Goal: Information Seeking & Learning: Find specific fact

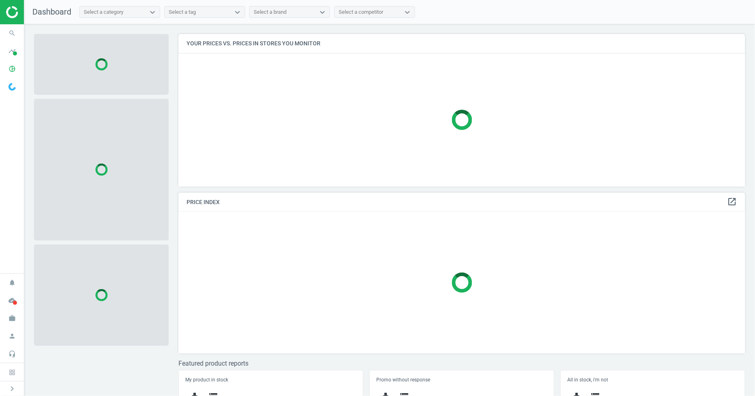
scroll to position [167, 575]
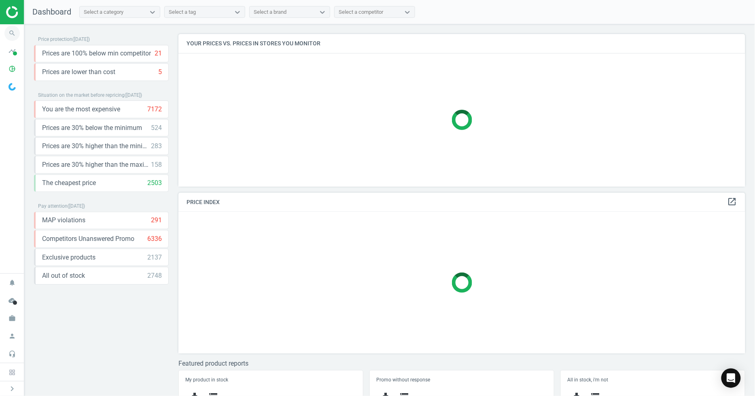
click at [14, 30] on icon "search" at bounding box center [11, 33] width 15 height 15
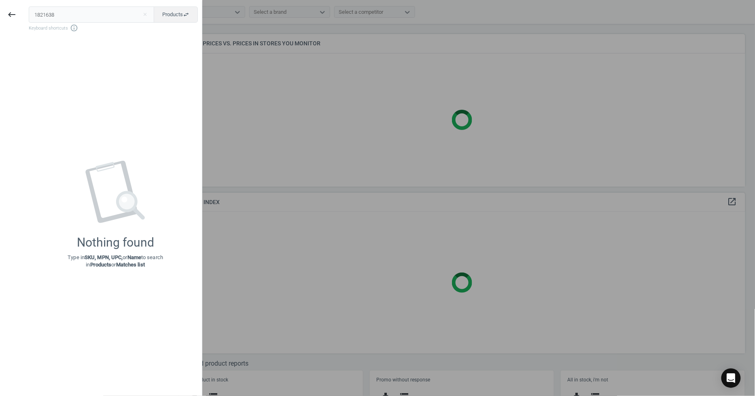
type input "1821638"
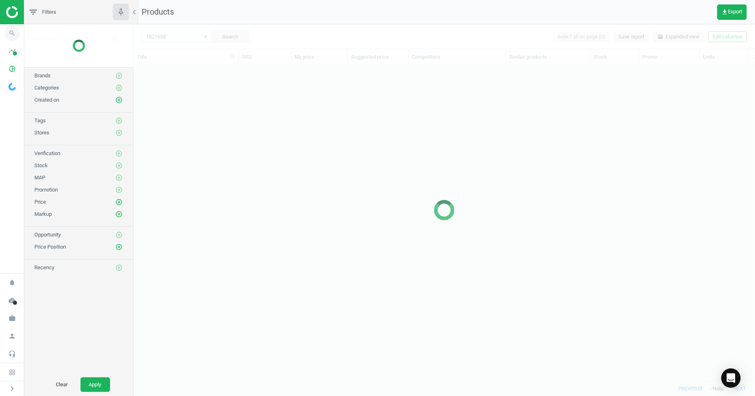
scroll to position [302, 615]
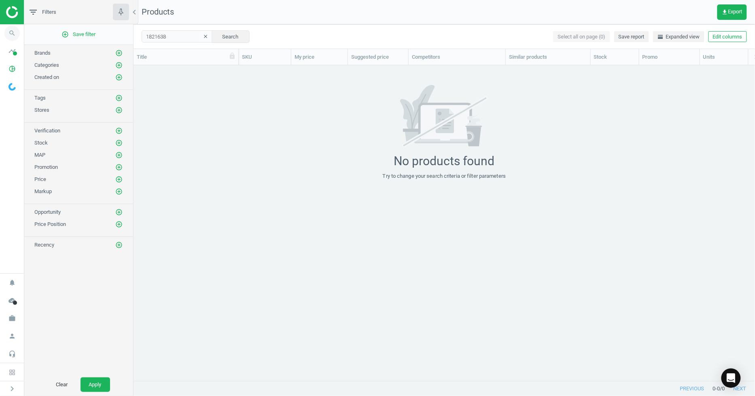
click at [11, 39] on icon "search" at bounding box center [11, 33] width 15 height 15
click at [191, 42] on body "Group 2 Created with Sketch. ic/cloud_download/grey600 Created with Sketch. gra…" at bounding box center [377, 198] width 755 height 396
click at [189, 37] on input "1821638" at bounding box center [177, 36] width 71 height 12
paste input "text"
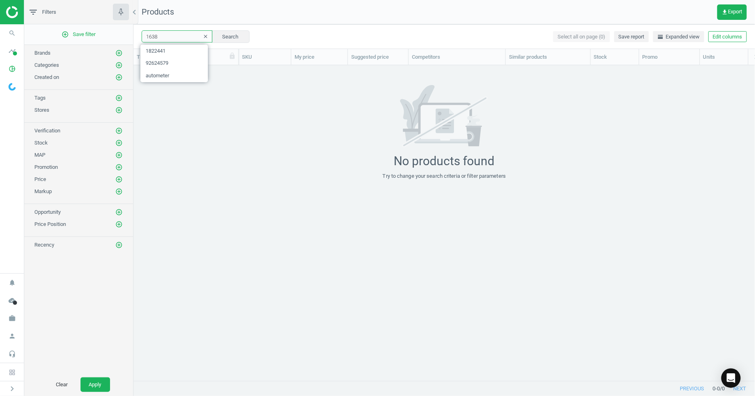
type input "1638"
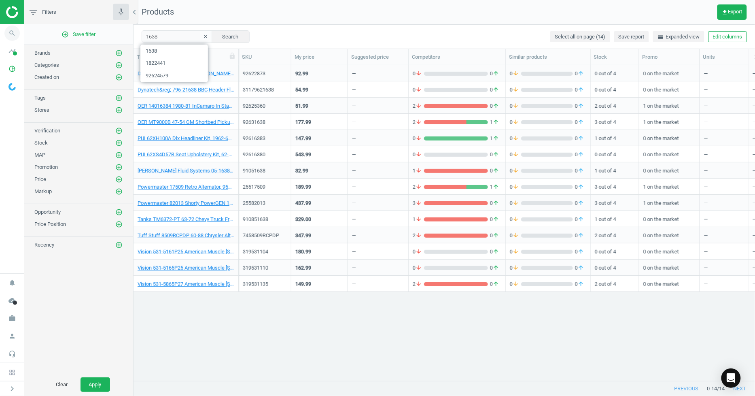
click at [6, 30] on icon "search" at bounding box center [11, 33] width 15 height 15
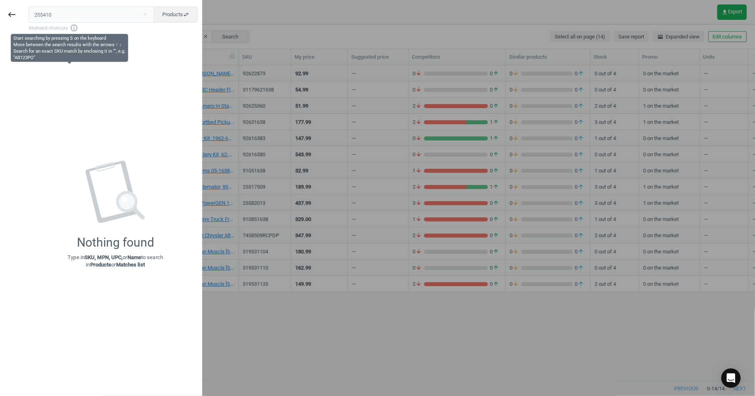
type input "255410"
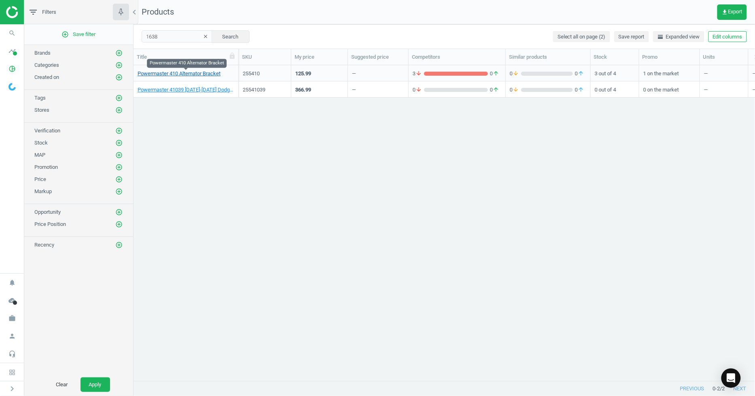
click at [187, 73] on link "Powermaster 410 Alternator Bracket" at bounding box center [179, 73] width 83 height 7
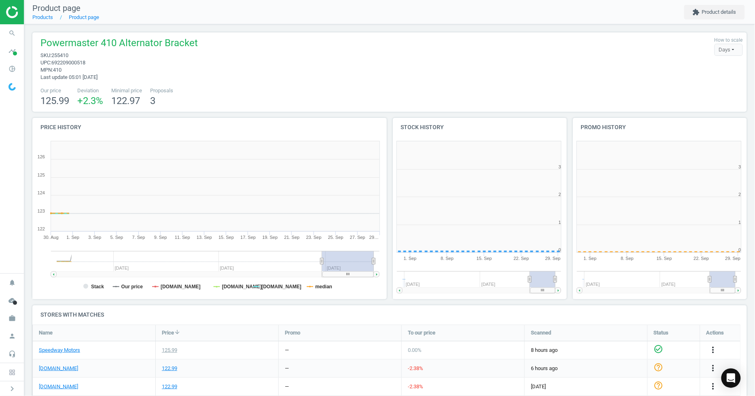
scroll to position [176, 187]
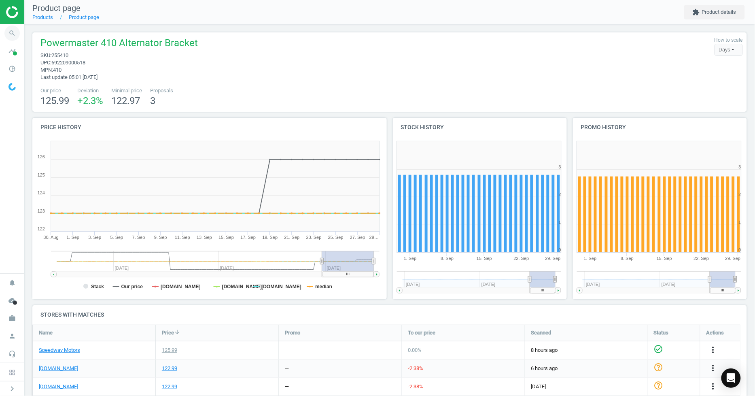
click at [10, 35] on icon "search" at bounding box center [11, 33] width 15 height 15
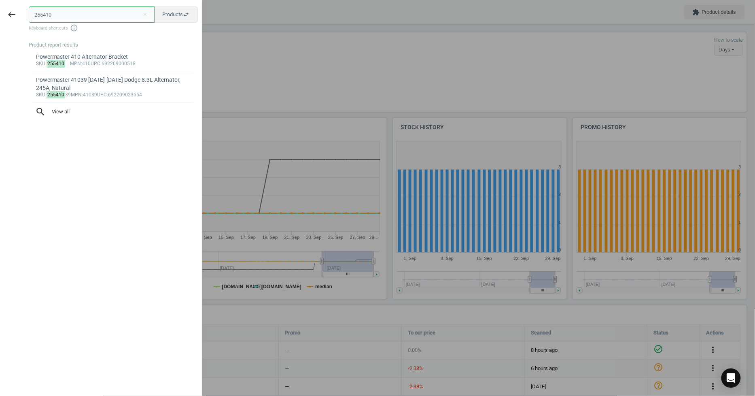
click at [98, 13] on input "255410" at bounding box center [92, 14] width 126 height 16
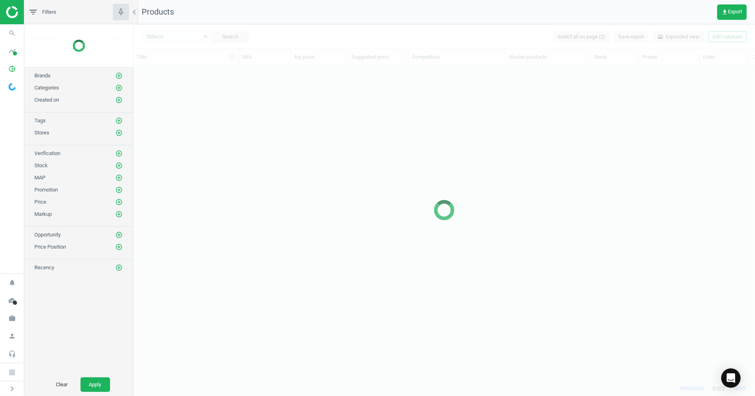
scroll to position [302, 615]
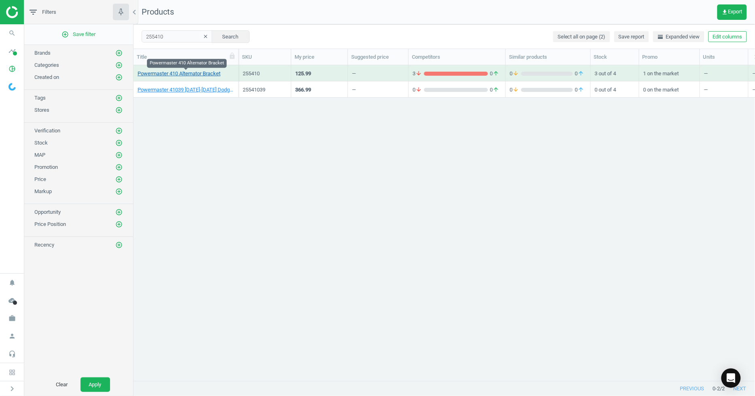
click at [203, 70] on link "Powermaster 410 Alternator Bracket" at bounding box center [179, 73] width 83 height 7
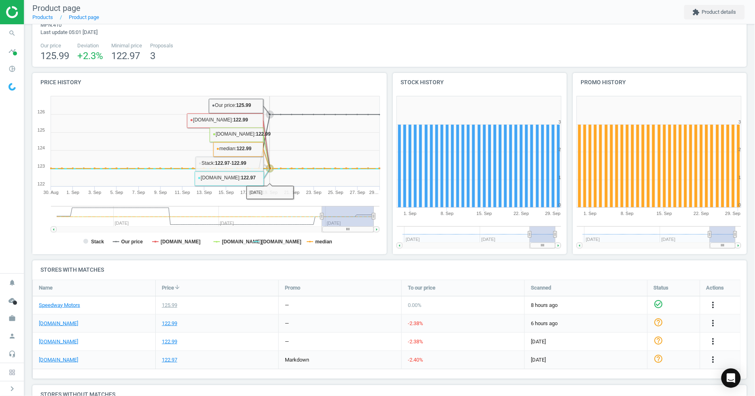
scroll to position [110, 0]
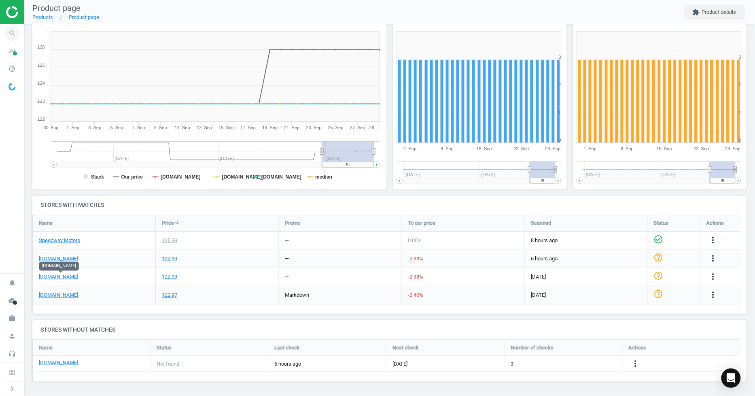
click at [6, 37] on icon "search" at bounding box center [11, 33] width 15 height 15
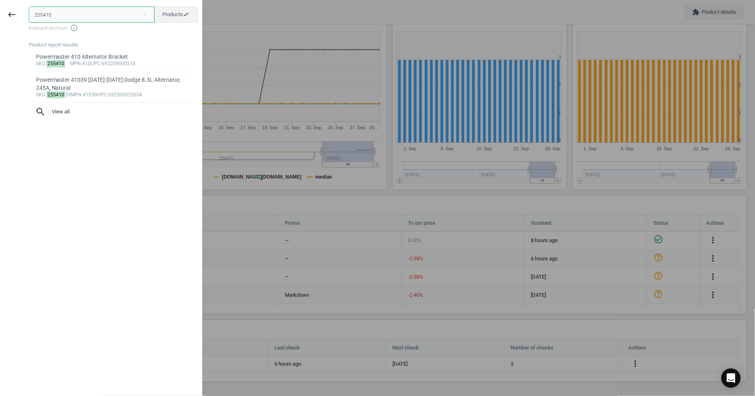
paste input "1061004"
type input "1061004"
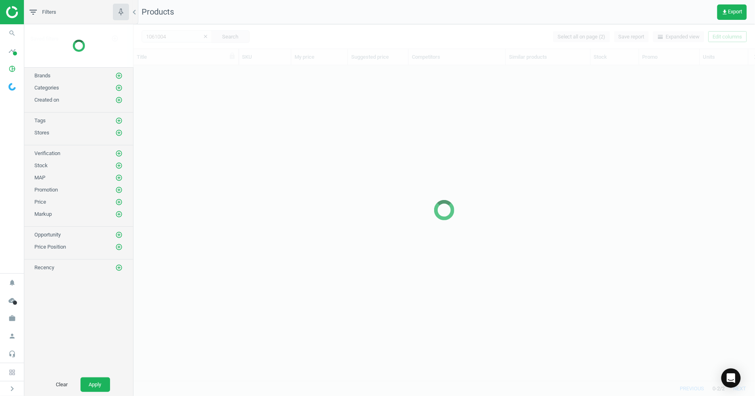
scroll to position [302, 615]
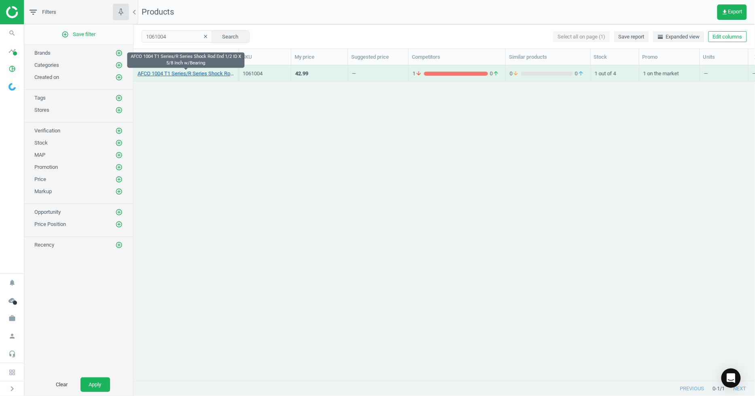
click at [182, 76] on link "AFCO 1004 T1 Series/R Series Shock Rod End 1/2 ID X 5/8 Inch w/Bearing" at bounding box center [186, 73] width 97 height 7
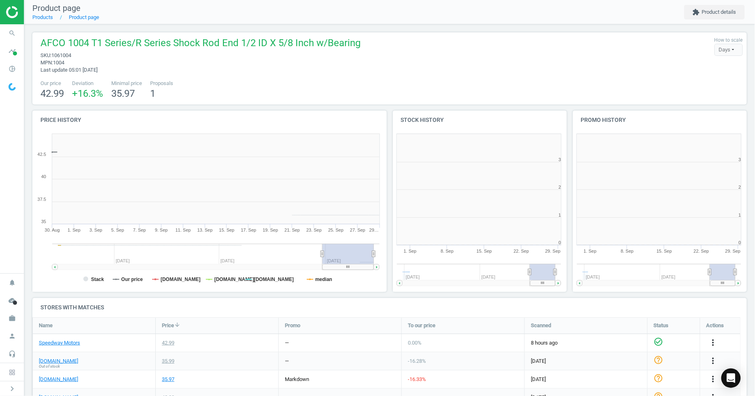
scroll to position [176, 187]
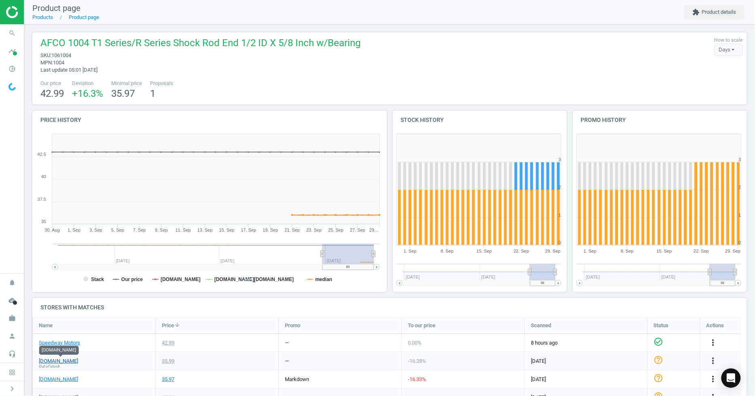
click at [64, 362] on link "[DOMAIN_NAME]" at bounding box center [58, 361] width 39 height 7
click at [22, 33] on span "search" at bounding box center [12, 33] width 24 height 18
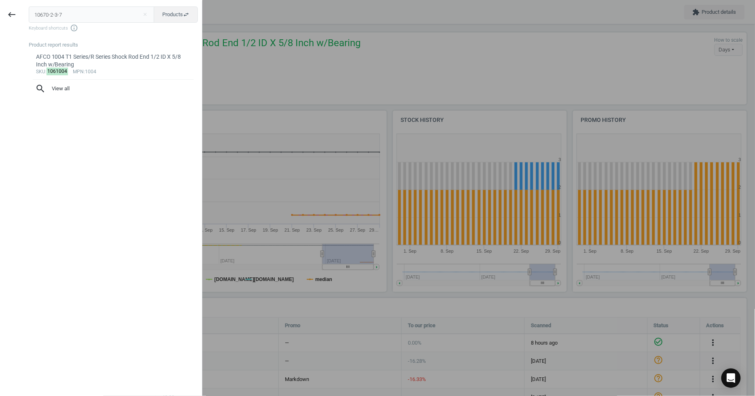
type input "10670-2-3-7"
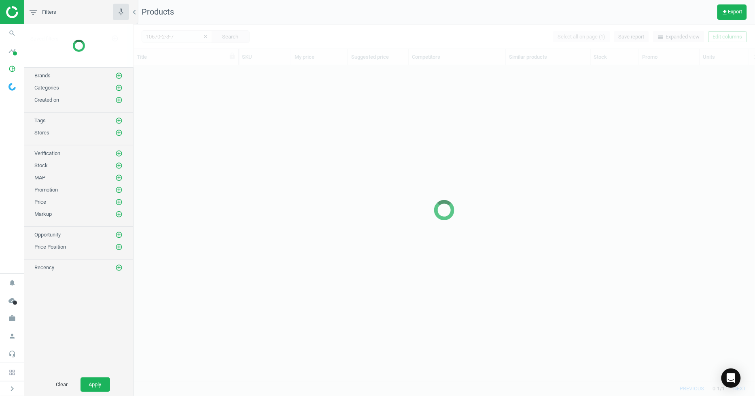
scroll to position [302, 615]
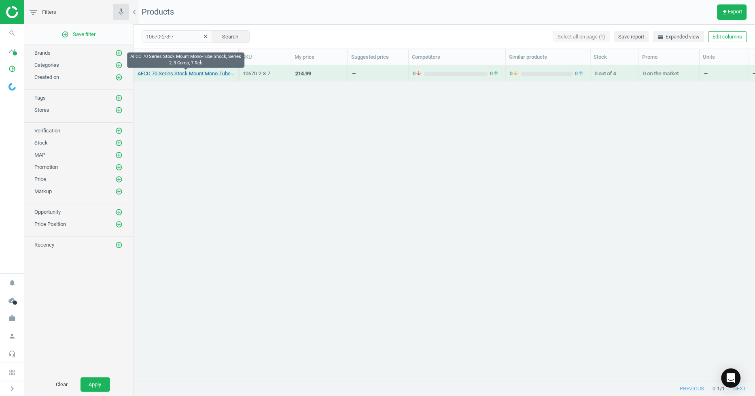
click at [167, 76] on link "AFCO 70 Series Stock Mount Mono-Tube Shock, Series 2, 3 Comp, 7 Reb" at bounding box center [186, 73] width 97 height 7
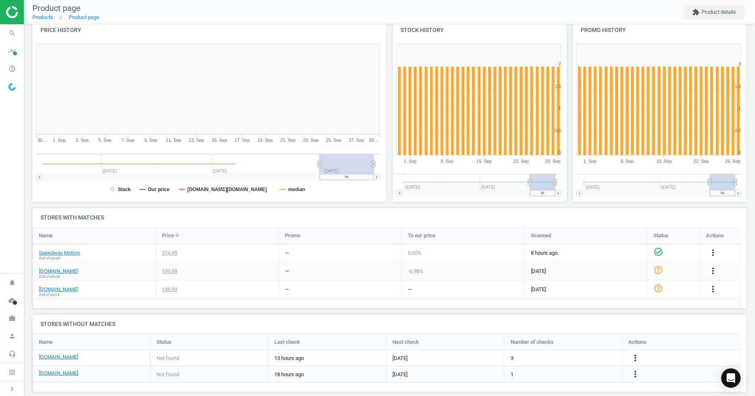
scroll to position [100, 0]
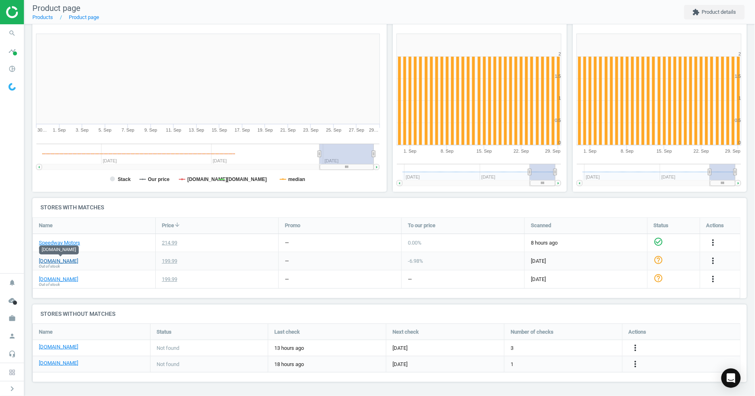
click at [59, 262] on link "[DOMAIN_NAME]" at bounding box center [58, 260] width 39 height 7
click at [14, 32] on icon "search" at bounding box center [11, 33] width 15 height 15
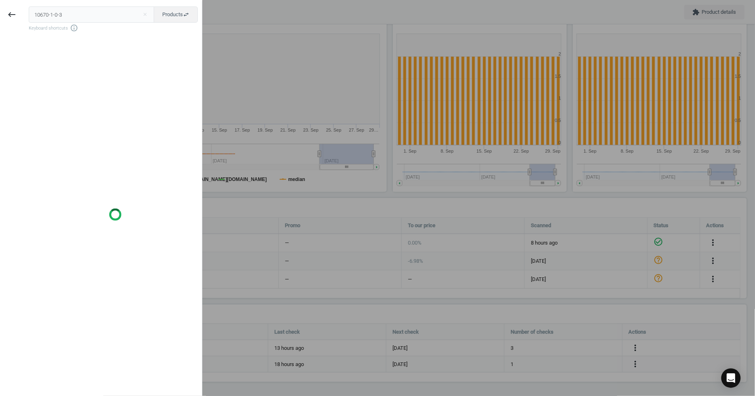
type input "10670-1-0-3"
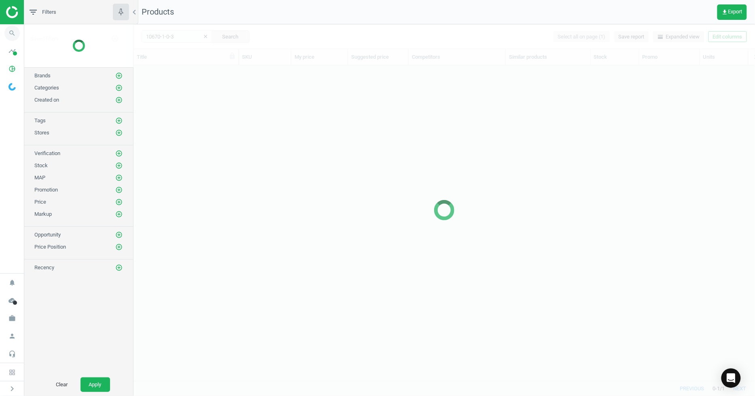
scroll to position [302, 615]
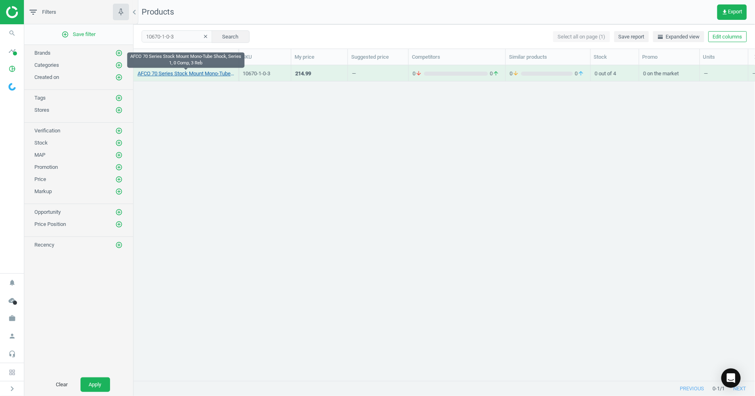
click at [193, 73] on link "AFCO 70 Series Stock Mount Mono-Tube Shock, Series 1, 0 Comp, 3 Reb" at bounding box center [186, 73] width 97 height 7
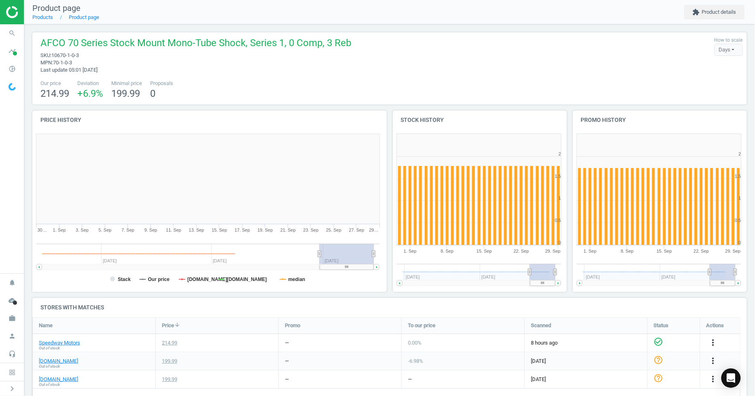
scroll to position [100, 0]
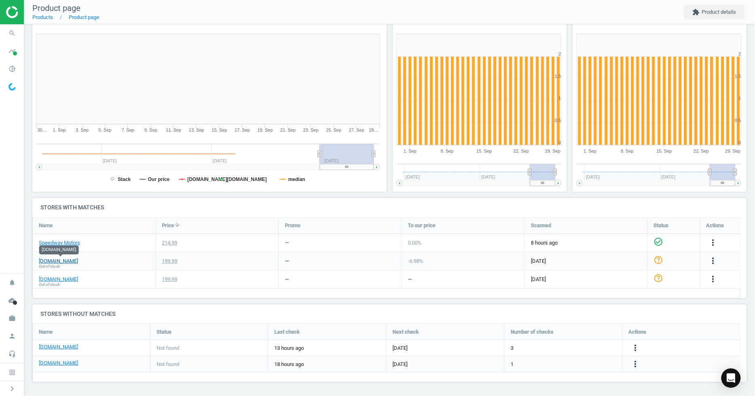
click at [56, 262] on link "[DOMAIN_NAME]" at bounding box center [58, 260] width 39 height 7
click at [147, 302] on div "AFCO 70 Series Stock Mount Mono-Tube Shock, Series 1, 0 Comp, 3 Reb sku : 10670…" at bounding box center [389, 160] width 731 height 472
click at [50, 244] on link "Speedway Motors" at bounding box center [59, 242] width 41 height 7
click at [17, 32] on icon "search" at bounding box center [11, 33] width 15 height 15
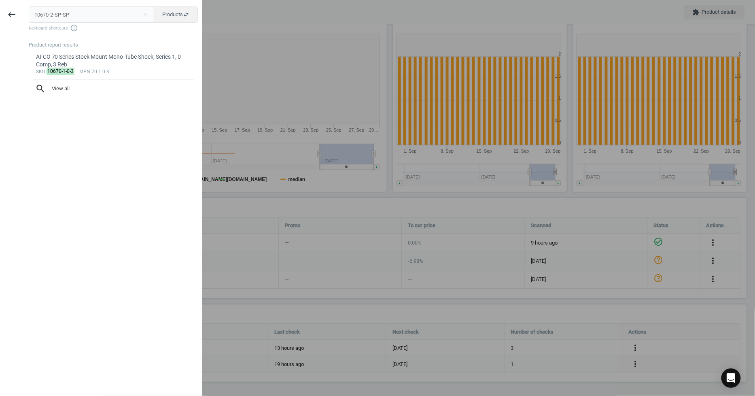
type input "10670-2-SP-SP"
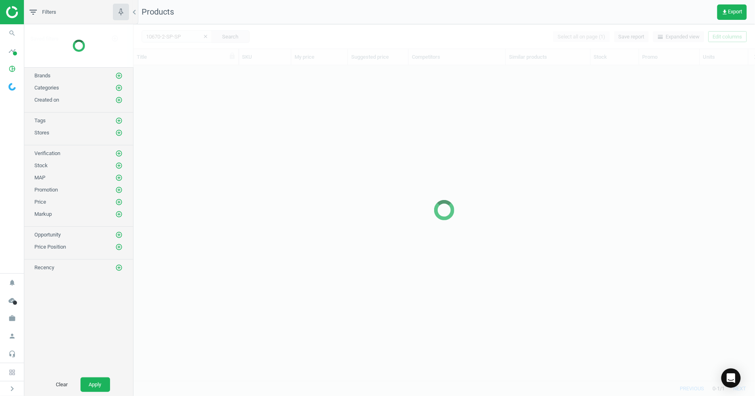
scroll to position [302, 615]
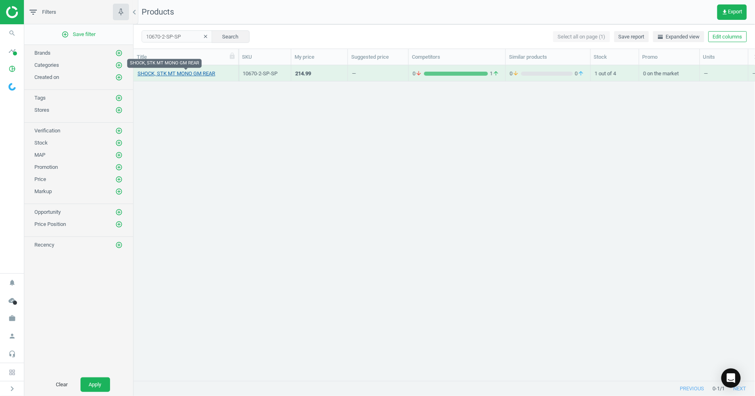
click at [211, 74] on link "SHOCK, STK MT MONO GM REAR" at bounding box center [177, 73] width 78 height 7
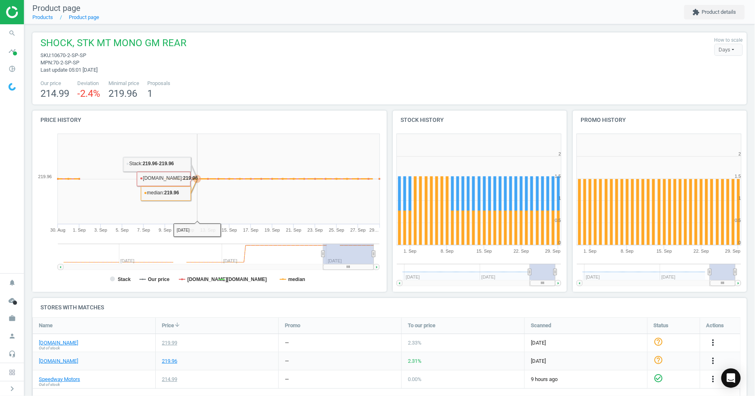
scroll to position [100, 0]
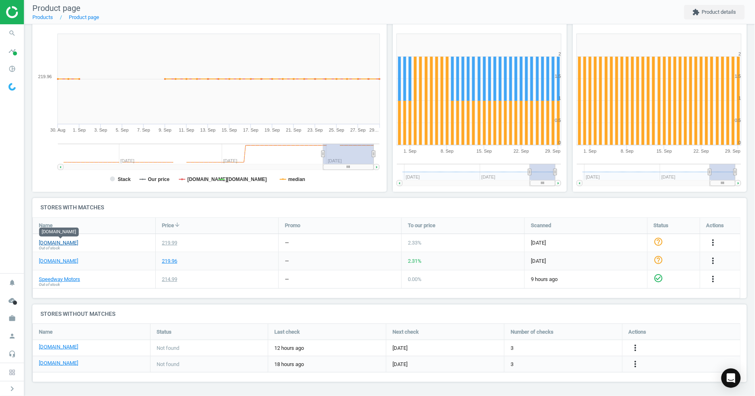
click at [61, 242] on link "[DOMAIN_NAME]" at bounding box center [58, 242] width 39 height 7
click at [52, 259] on link "[DOMAIN_NAME]" at bounding box center [58, 260] width 39 height 7
